Goal: Information Seeking & Learning: Learn about a topic

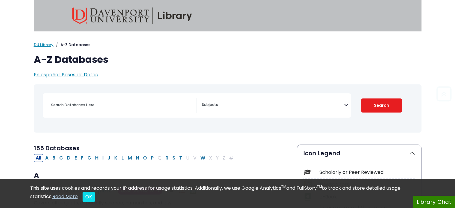
scroll to position [150, 0]
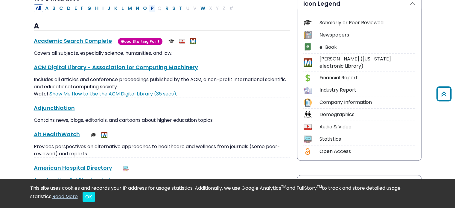
click at [149, 9] on button "P" at bounding box center [152, 8] width 7 height 8
select select "Database Subject Filter"
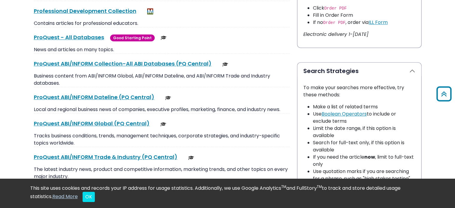
scroll to position [377, 0]
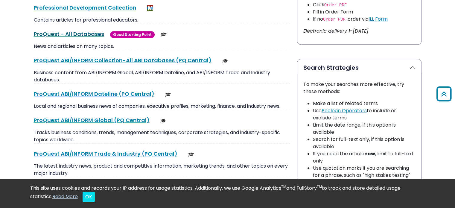
click at [49, 33] on link "ProQuest - All Databases This link opens in a new window" at bounding box center [69, 33] width 70 height 7
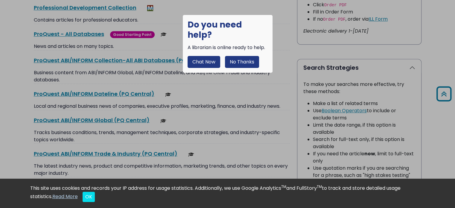
click at [252, 56] on button "No Thanks" at bounding box center [242, 62] width 34 height 12
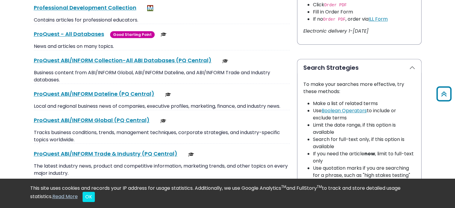
click at [80, 33] on link "ProQuest - All Databases This link opens in a new window" at bounding box center [69, 33] width 70 height 7
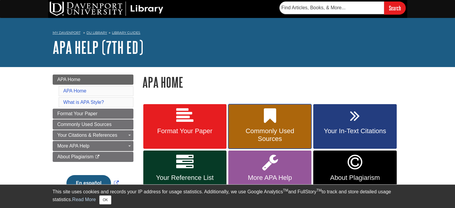
click at [278, 118] on link "Commonly Used Sources" at bounding box center [269, 126] width 83 height 45
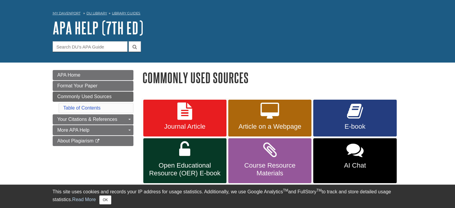
scroll to position [30, 0]
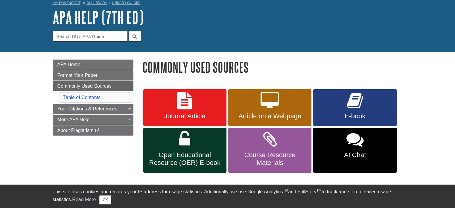
click at [136, 102] on div "Menu APA Home Format Your Paper Commonly Used Sources Table of Contents Your Ci…" at bounding box center [93, 105] width 90 height 91
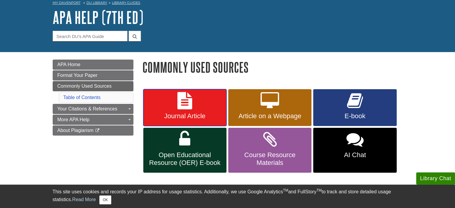
click at [171, 100] on link "Journal Article" at bounding box center [184, 107] width 83 height 37
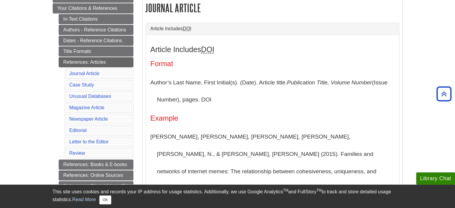
scroll to position [148, 0]
